Goal: Task Accomplishment & Management: Manage account settings

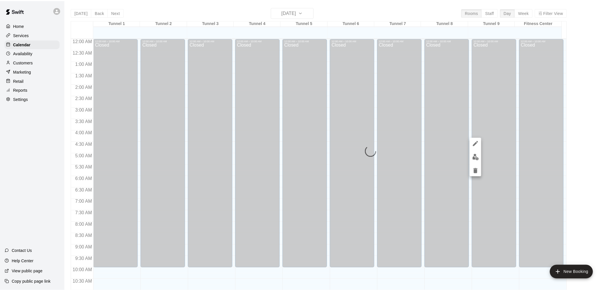
scroll to position [183, 0]
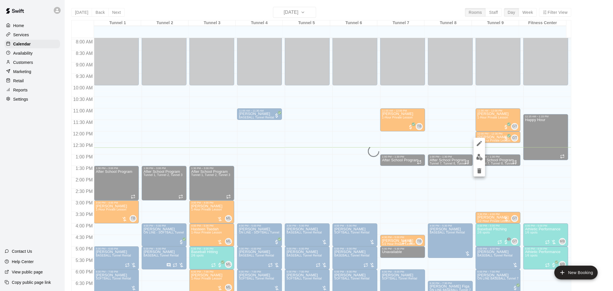
click at [25, 65] on div at bounding box center [306, 145] width 613 height 291
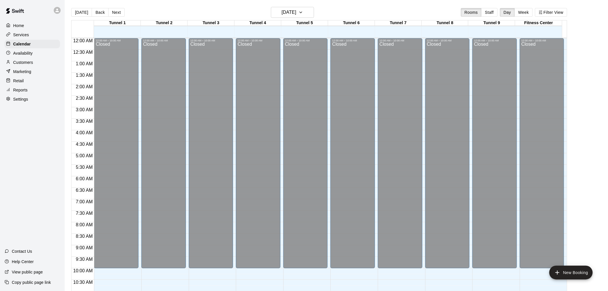
scroll to position [188, 0]
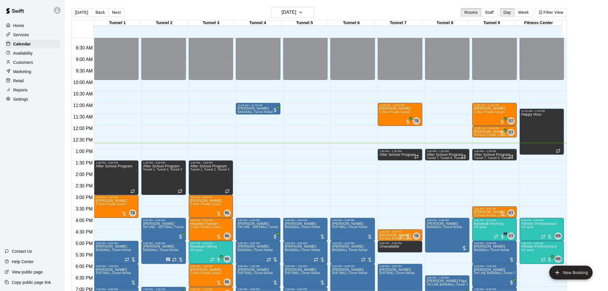
click at [39, 67] on div "Customers" at bounding box center [32, 62] width 55 height 9
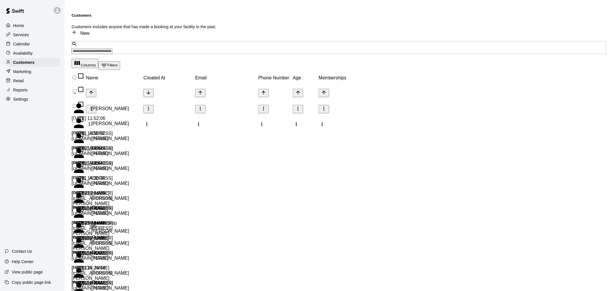
click at [101, 48] on input "Search customers by name or email" at bounding box center [92, 51] width 41 height 6
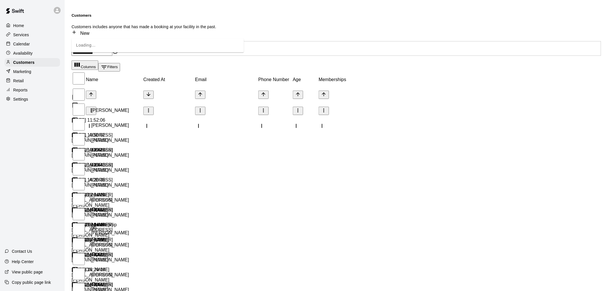
type input "**********"
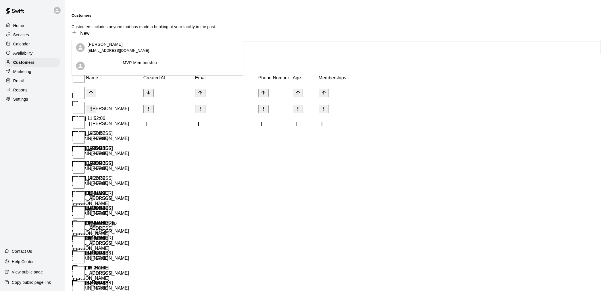
click at [142, 53] on div "Michael Bradley mbradleyaz@gmail.com" at bounding box center [164, 47] width 152 height 12
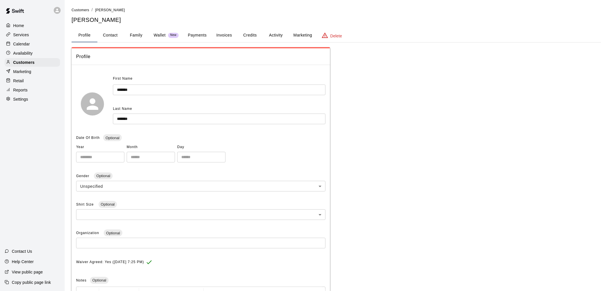
click at [271, 36] on button "Activity" at bounding box center [276, 35] width 26 height 14
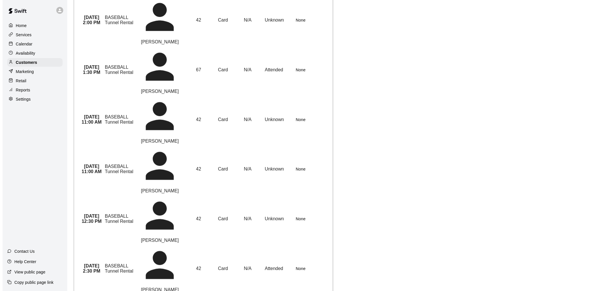
scroll to position [176, 0]
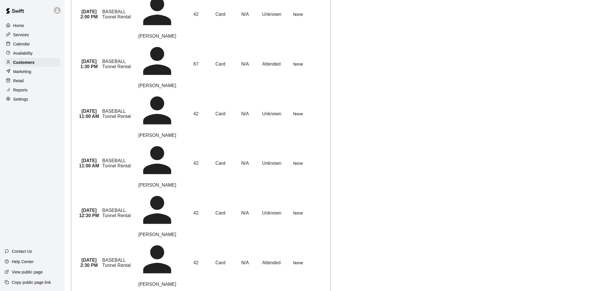
type input "**"
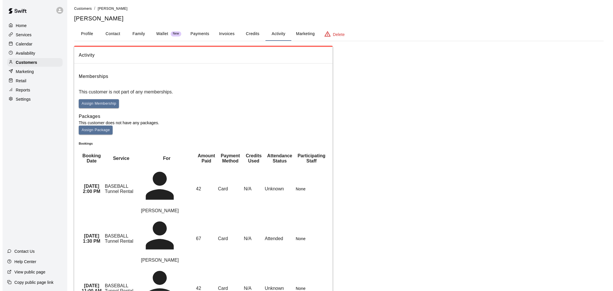
scroll to position [0, 0]
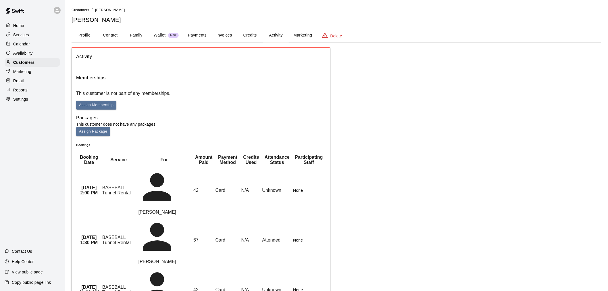
click at [197, 34] on button "Payments" at bounding box center [197, 35] width 28 height 14
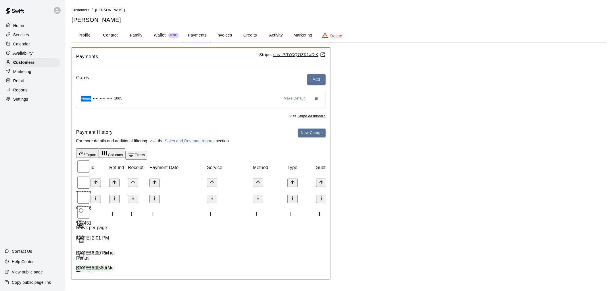
click at [276, 38] on button "Activity" at bounding box center [276, 35] width 26 height 14
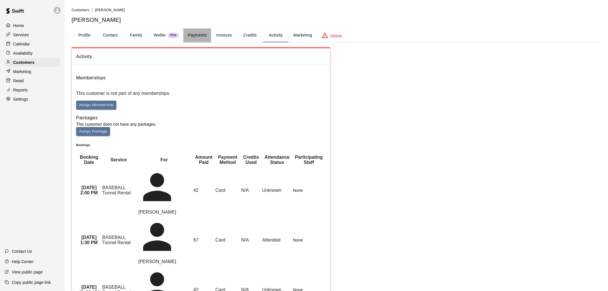
click at [194, 34] on button "Payments" at bounding box center [197, 35] width 28 height 14
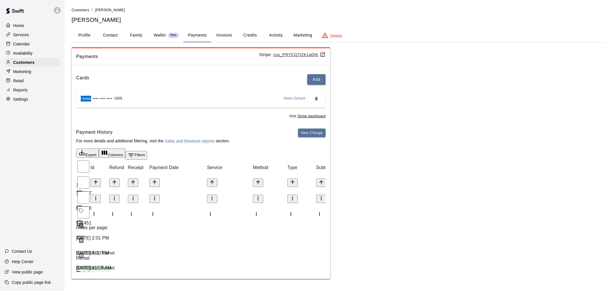
click at [267, 35] on button "Activity" at bounding box center [276, 35] width 26 height 14
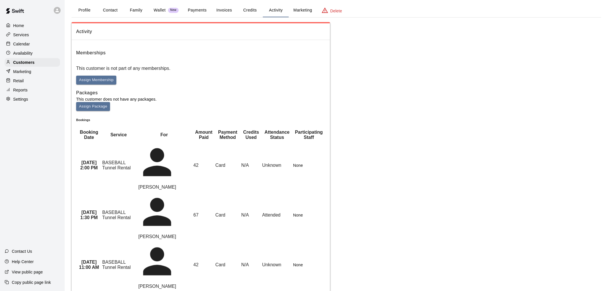
scroll to position [64, 0]
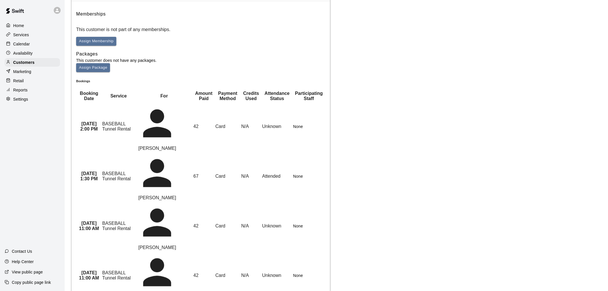
click at [97, 251] on th "August 17, 2024 11:00 AM" at bounding box center [89, 275] width 25 height 49
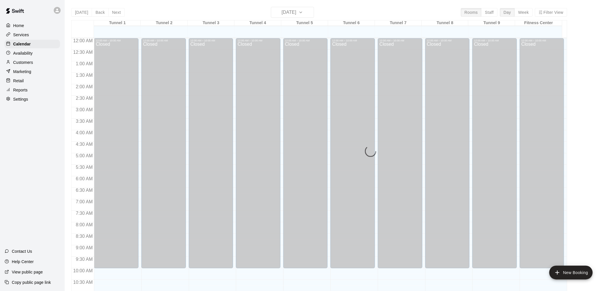
scroll to position [275, 0]
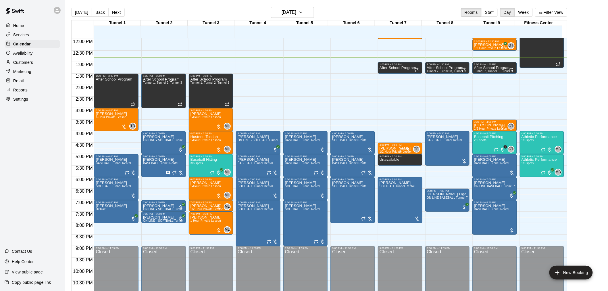
click at [30, 65] on p "Customers" at bounding box center [23, 62] width 20 height 6
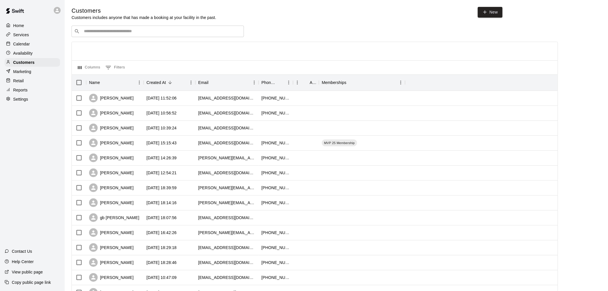
click at [113, 32] on input "Search customers by name or email" at bounding box center [161, 31] width 159 height 6
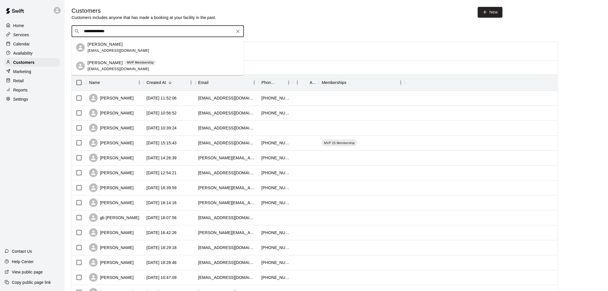
type input "**********"
click at [118, 60] on p "[PERSON_NAME]" at bounding box center [105, 63] width 35 height 6
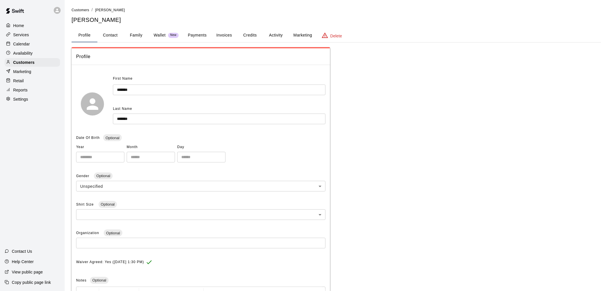
click at [275, 36] on button "Activity" at bounding box center [276, 35] width 26 height 14
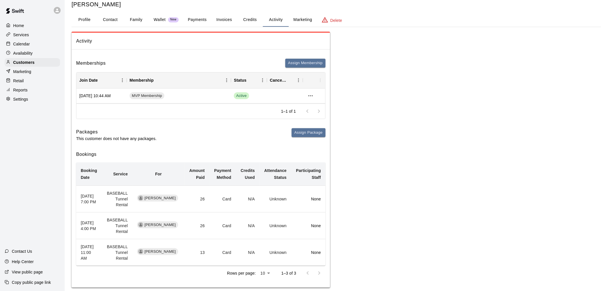
scroll to position [23, 0]
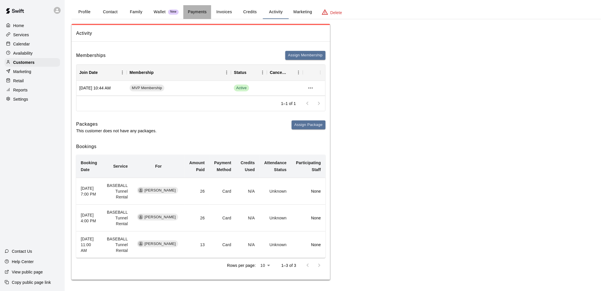
click at [207, 15] on button "Payments" at bounding box center [197, 12] width 28 height 14
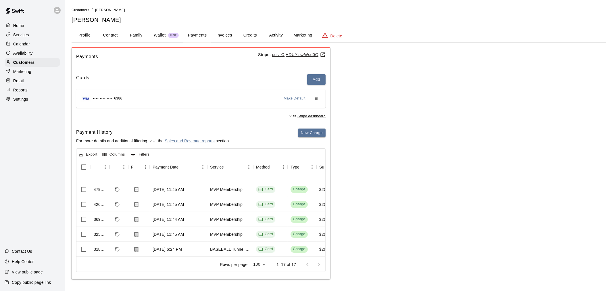
scroll to position [182, 0]
click at [250, 261] on body "Home Services Calendar Availability Customers Marketing Retail Reports Settings…" at bounding box center [306, 145] width 613 height 290
click at [356, 265] on div at bounding box center [306, 145] width 613 height 291
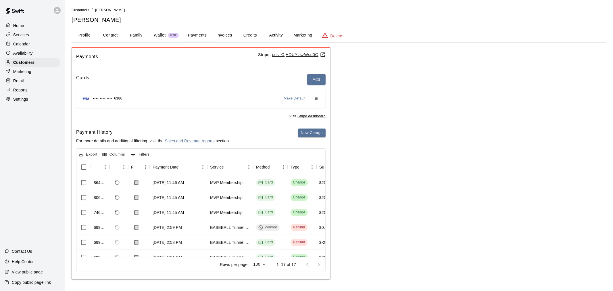
click at [272, 33] on button "Activity" at bounding box center [276, 35] width 26 height 14
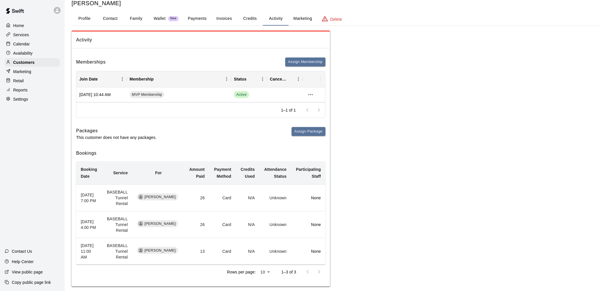
scroll to position [23, 0]
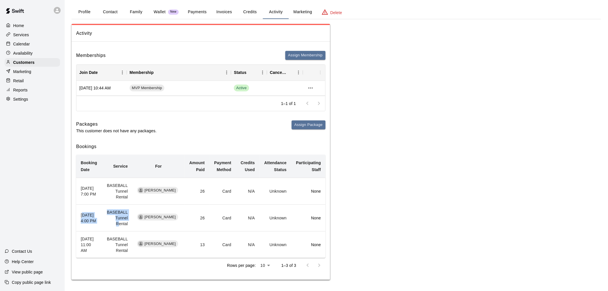
drag, startPoint x: 82, startPoint y: 211, endPoint x: 122, endPoint y: 226, distance: 41.6
click at [122, 226] on tr "June 23, 2024 4:00 PM BASEBALL Tunnel Rental Michael Bradley 26 Card N/A Unknow…" at bounding box center [200, 218] width 249 height 27
click at [112, 224] on td "BASEBALL Tunnel Rental" at bounding box center [117, 218] width 30 height 27
drag, startPoint x: 94, startPoint y: 222, endPoint x: 81, endPoint y: 206, distance: 20.6
click at [81, 206] on th "June 23, 2024 4:00 PM" at bounding box center [89, 218] width 26 height 27
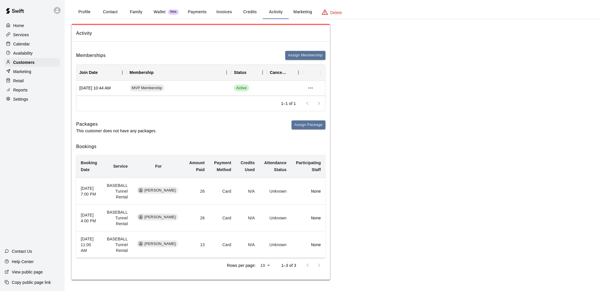
click at [93, 214] on th "June 23, 2024 4:00 PM" at bounding box center [89, 218] width 26 height 27
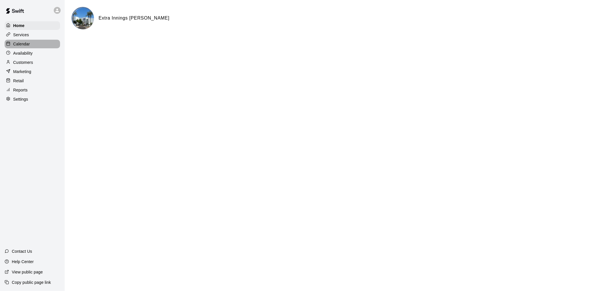
drag, startPoint x: 0, startPoint y: 0, endPoint x: 22, endPoint y: 43, distance: 48.4
click at [22, 43] on p "Calendar" at bounding box center [21, 44] width 17 height 6
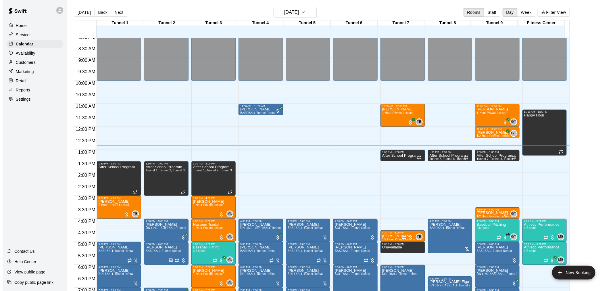
scroll to position [179, 0]
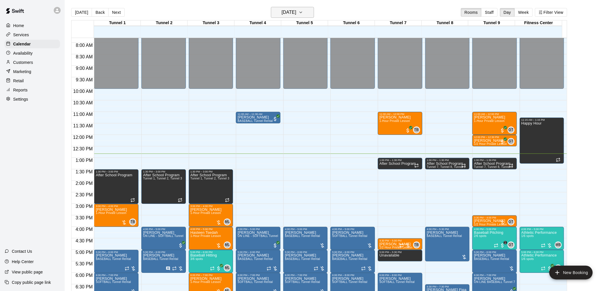
click at [294, 12] on h6 "[DATE]" at bounding box center [289, 12] width 15 height 8
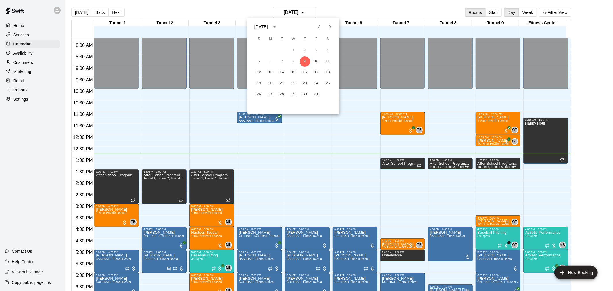
click at [278, 26] on icon "calendar view is open, switch to year view" at bounding box center [274, 26] width 7 height 7
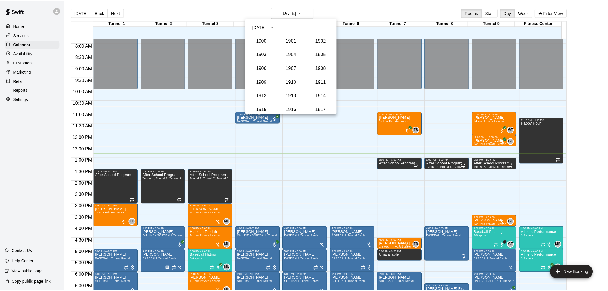
scroll to position [532, 0]
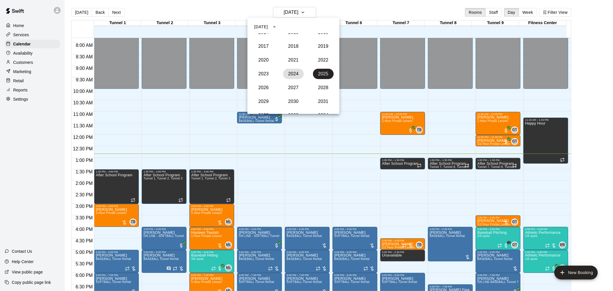
click at [292, 71] on button "2024" at bounding box center [293, 74] width 21 height 10
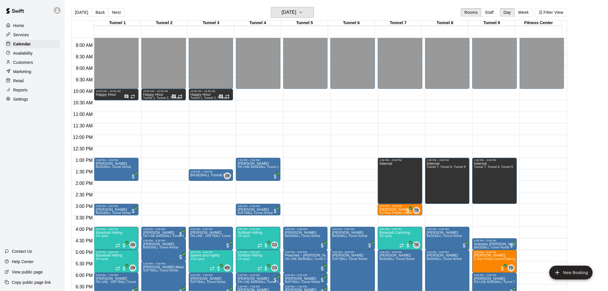
click at [303, 12] on icon "button" at bounding box center [300, 12] width 5 height 7
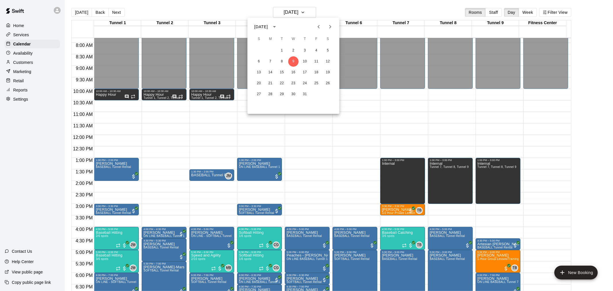
click at [319, 27] on icon "Previous month" at bounding box center [318, 26] width 7 height 7
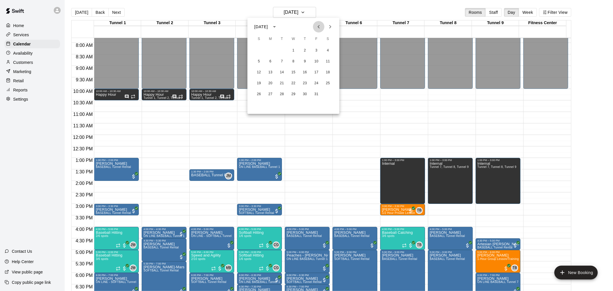
click at [319, 27] on icon "Previous month" at bounding box center [318, 26] width 7 height 7
click at [258, 80] on button "21" at bounding box center [259, 83] width 10 height 10
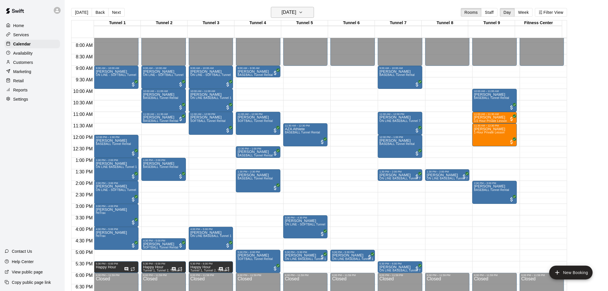
click at [296, 9] on h6 "Sunday Apr 21" at bounding box center [289, 12] width 15 height 8
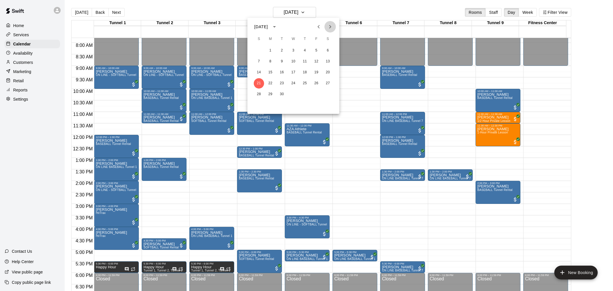
click at [327, 27] on icon "Next month" at bounding box center [330, 26] width 7 height 7
click at [263, 92] on button "23" at bounding box center [259, 94] width 10 height 10
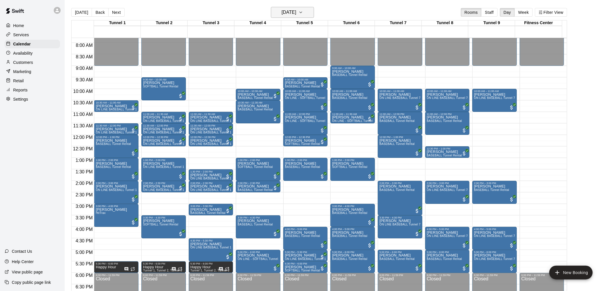
click at [296, 11] on h6 "Sunday Jun 23" at bounding box center [289, 12] width 15 height 8
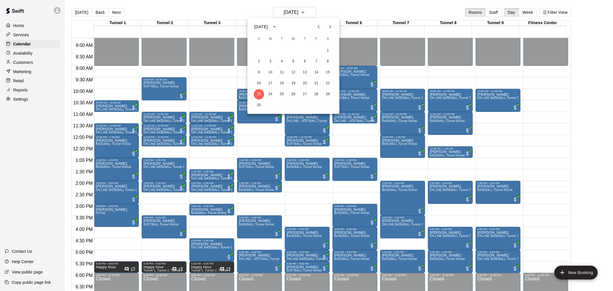
click at [291, 13] on div at bounding box center [306, 145] width 613 height 291
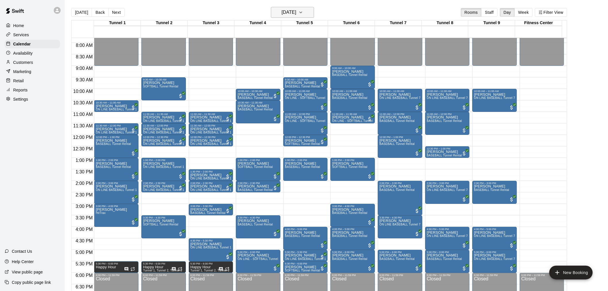
click at [286, 16] on h6 "Sunday Jun 23" at bounding box center [289, 12] width 15 height 8
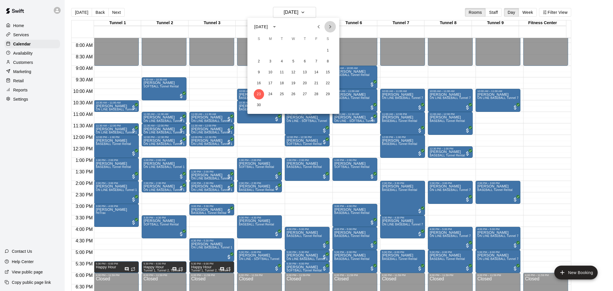
click at [330, 28] on icon "Next month" at bounding box center [330, 26] width 7 height 7
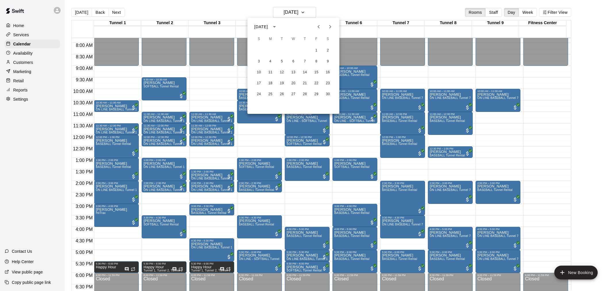
click at [330, 28] on icon "Next month" at bounding box center [330, 26] width 7 height 7
click at [279, 50] on button "3" at bounding box center [282, 50] width 10 height 10
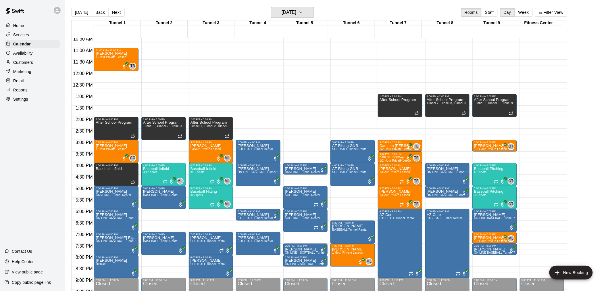
scroll to position [275, 0]
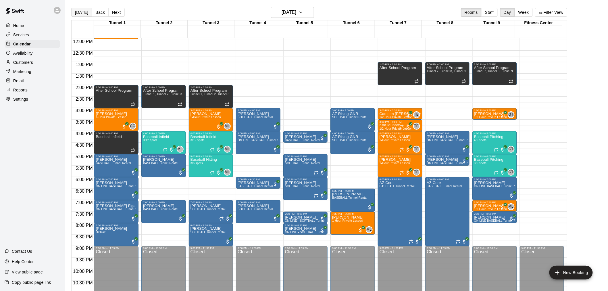
click at [77, 14] on button "[DATE]" at bounding box center [81, 12] width 21 height 9
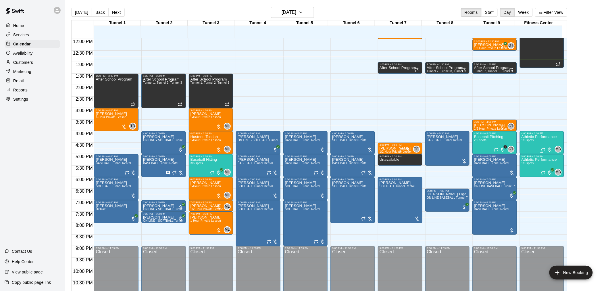
click at [532, 138] on div "Athletic Performance 1/6 spots" at bounding box center [538, 280] width 35 height 291
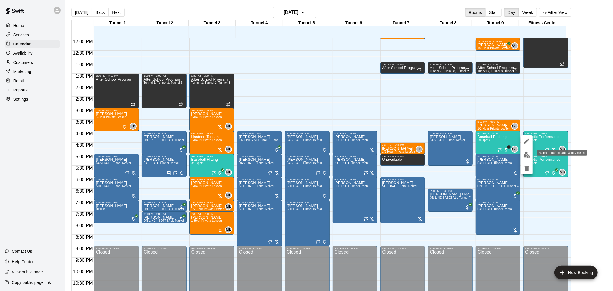
click at [525, 159] on button "edit" at bounding box center [526, 154] width 11 height 11
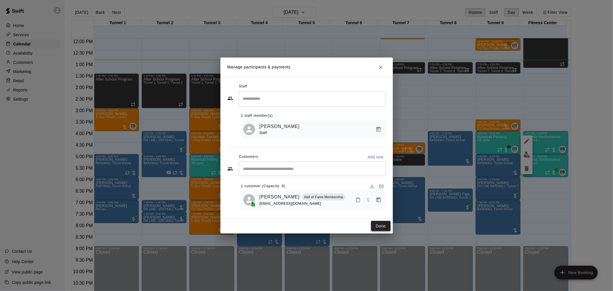
click at [372, 228] on button "Done" at bounding box center [380, 226] width 19 height 11
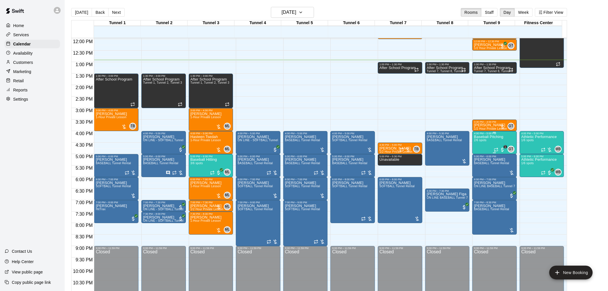
click at [482, 138] on div "Baseball Pitching 2/6 spots" at bounding box center [488, 280] width 29 height 291
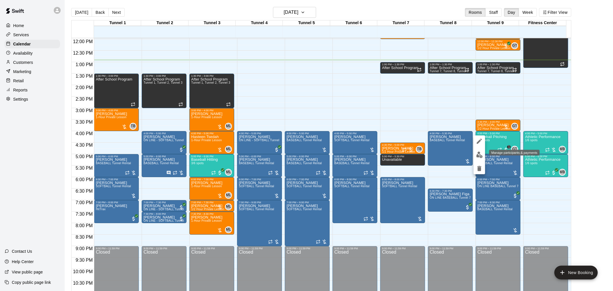
click at [478, 152] on img "edit" at bounding box center [479, 154] width 7 height 7
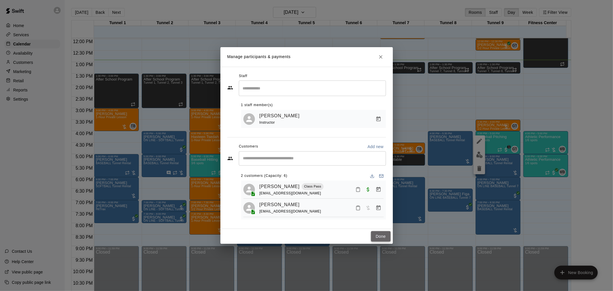
click at [378, 238] on button "Done" at bounding box center [380, 236] width 19 height 11
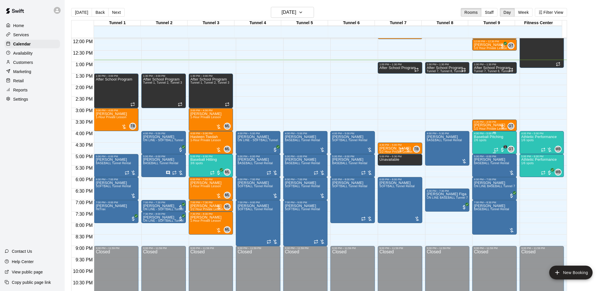
click at [482, 143] on div "Baseball Pitching 2/6 spots" at bounding box center [488, 280] width 29 height 291
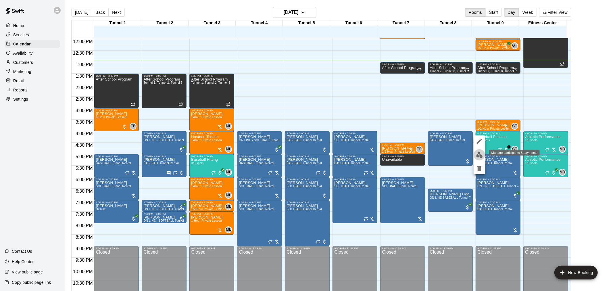
click at [483, 151] on button "edit" at bounding box center [478, 154] width 11 height 11
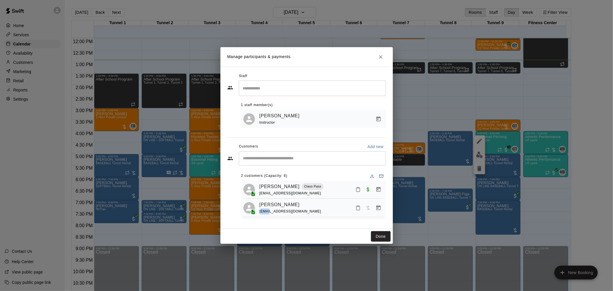
drag, startPoint x: 262, startPoint y: 213, endPoint x: 269, endPoint y: 213, distance: 6.6
click at [269, 213] on span "smtucker79@gmail.com" at bounding box center [290, 211] width 62 height 4
click at [276, 223] on div "Staff ​ 1 staff member(s) Gilbert Tussey Instructor Customers Add new ​ 2 custo…" at bounding box center [306, 148] width 159 height 152
click at [377, 236] on button "Done" at bounding box center [380, 236] width 19 height 11
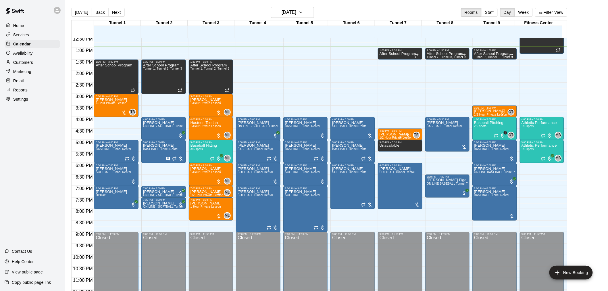
scroll to position [292, 0]
